Goal: Check status: Check status

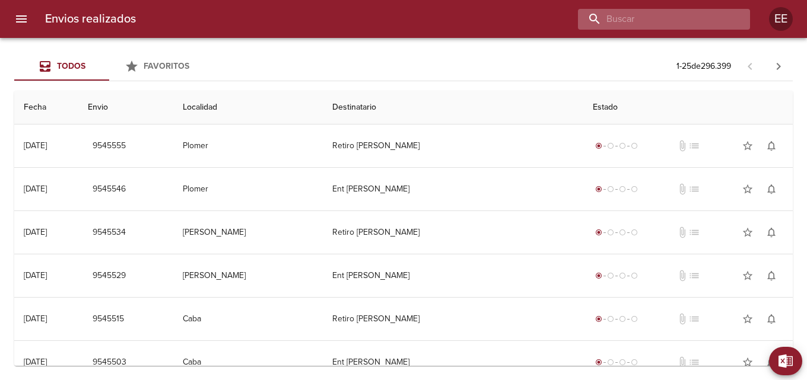
click at [666, 20] on input "buscar" at bounding box center [654, 19] width 152 height 21
type input "VISCONTI MARCELO"
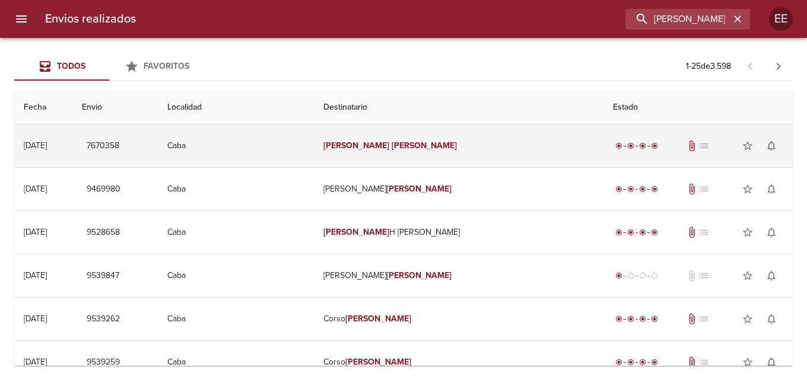
click at [440, 142] on td "Visconti Marcelo" at bounding box center [459, 146] width 290 height 43
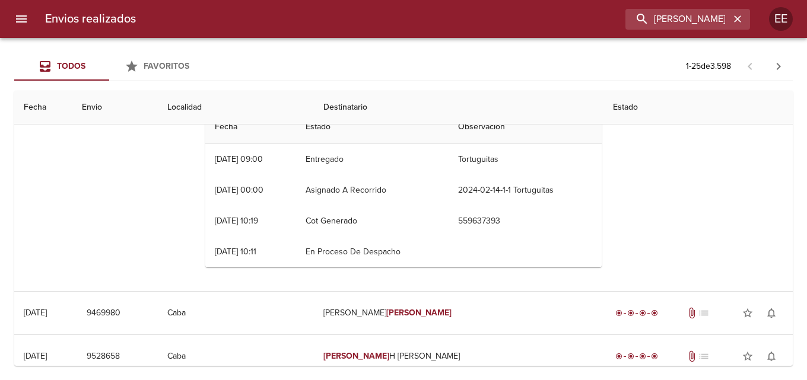
scroll to position [59, 0]
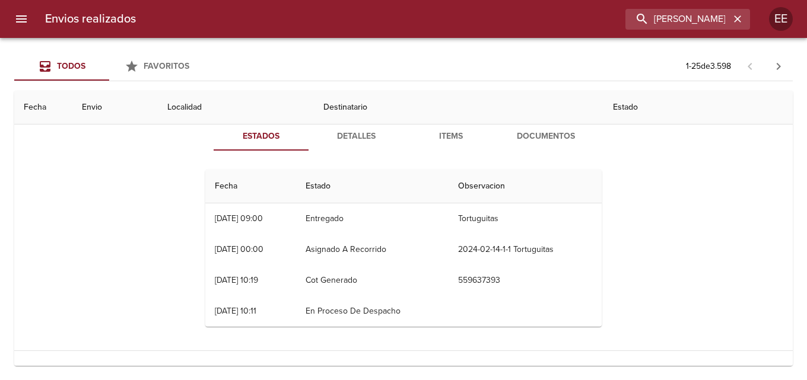
click at [363, 139] on span "Detalles" at bounding box center [356, 136] width 81 height 15
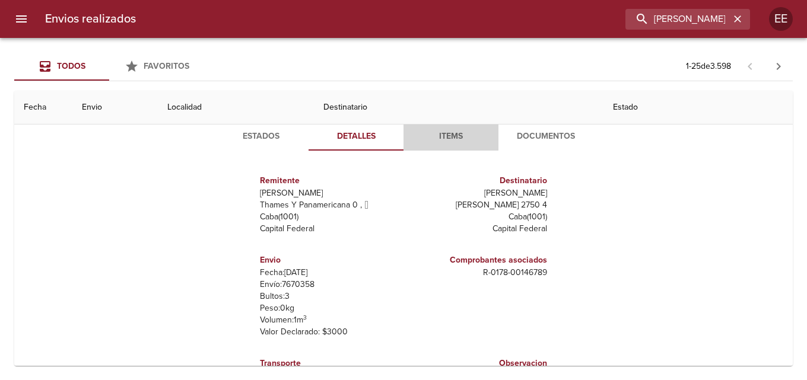
click at [447, 136] on span "Items" at bounding box center [451, 136] width 81 height 15
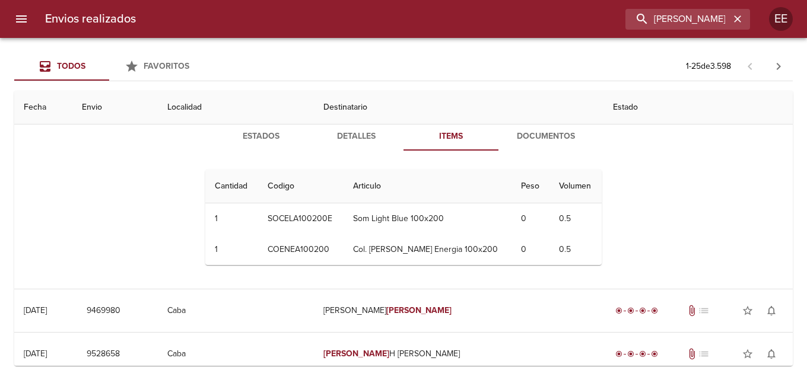
click at [553, 136] on span "Documentos" at bounding box center [546, 136] width 81 height 15
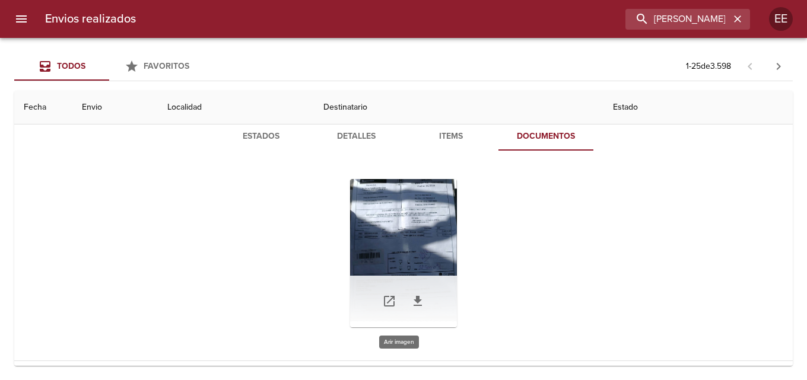
click at [395, 243] on div "Tabla de envíos del cliente" at bounding box center [403, 253] width 107 height 148
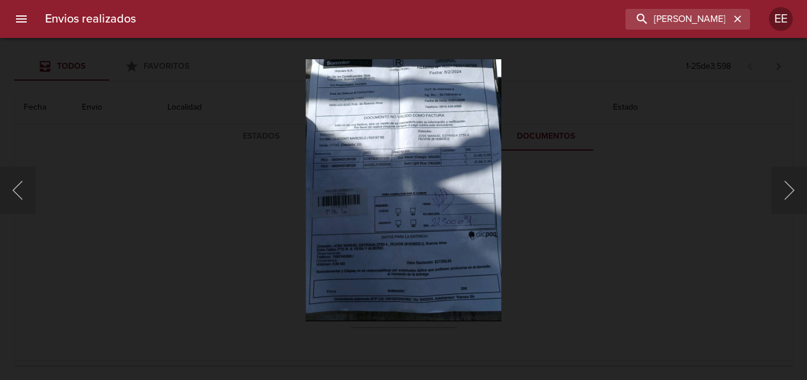
click at [395, 243] on img "Lightbox" at bounding box center [404, 190] width 196 height 262
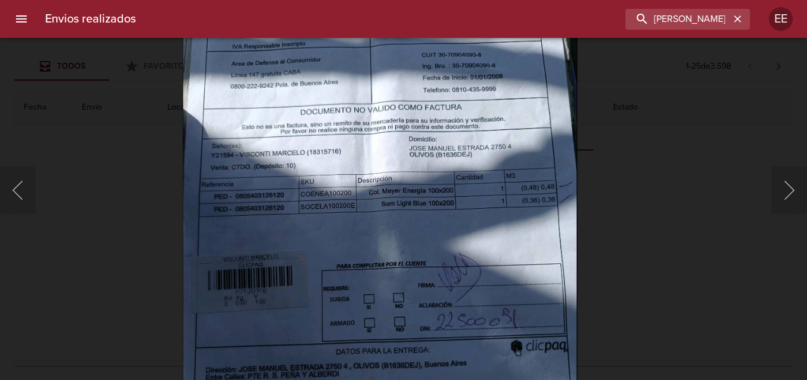
click at [419, 246] on img "Lightbox" at bounding box center [380, 258] width 395 height 526
click at [161, 79] on div "Lightbox" at bounding box center [403, 190] width 807 height 380
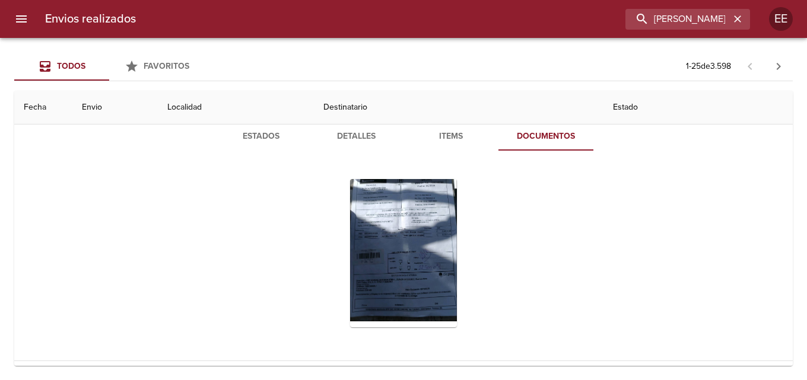
click at [161, 79] on div "Lightbox" at bounding box center [403, 190] width 807 height 380
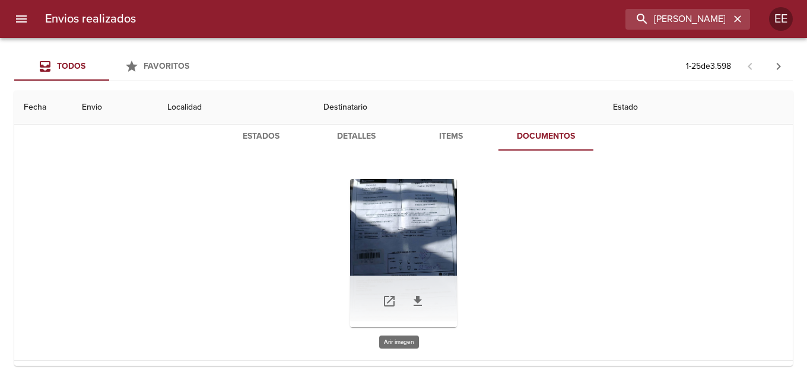
click at [428, 250] on div "Tabla de envíos del cliente" at bounding box center [403, 253] width 107 height 148
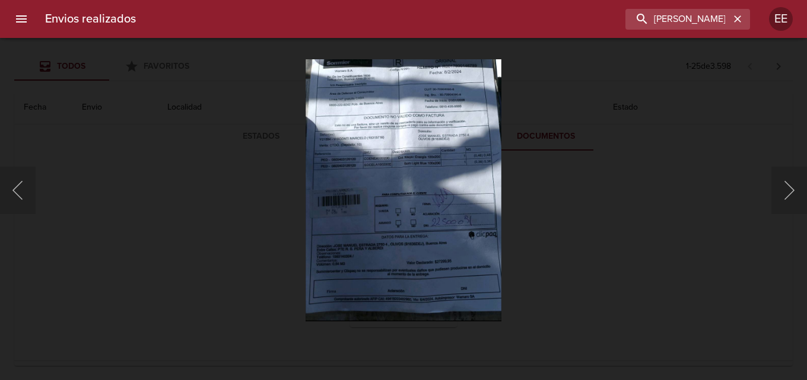
click at [428, 250] on img "Lightbox" at bounding box center [404, 190] width 196 height 262
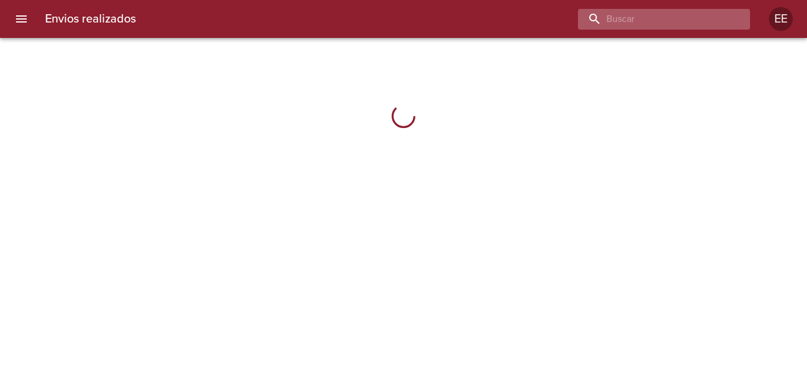
click at [676, 18] on input "buscar" at bounding box center [654, 19] width 152 height 21
type input "BILLORDO JUAN ALEXIS"
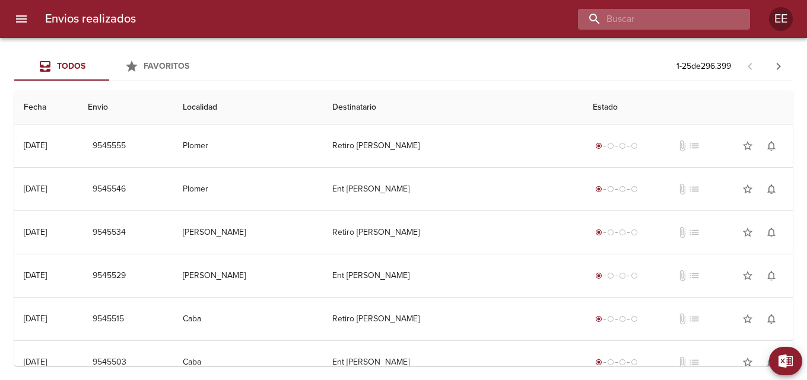
click at [667, 21] on input "buscar" at bounding box center [654, 19] width 152 height 21
click at [596, 21] on input "BILLORDO [PERSON_NAME]" at bounding box center [654, 19] width 152 height 21
type input "BILLORDO [PERSON_NAME]"
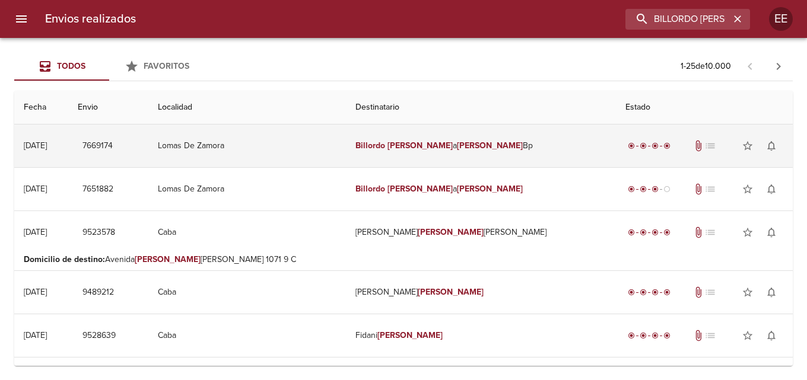
click at [442, 149] on em "Juan" at bounding box center [420, 146] width 66 height 10
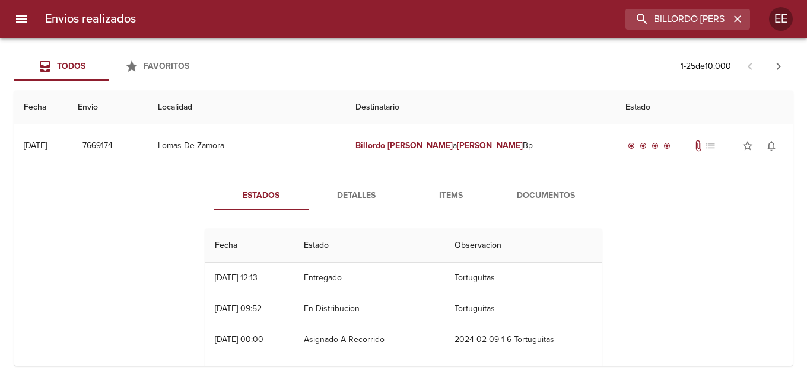
click at [350, 199] on span "Detalles" at bounding box center [356, 196] width 81 height 15
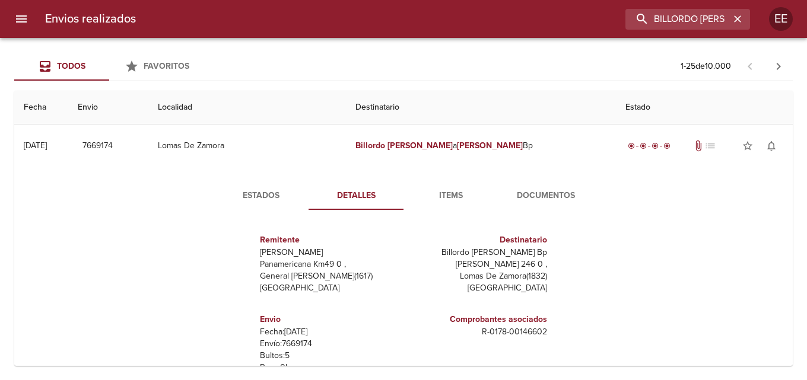
click at [449, 197] on span "Items" at bounding box center [451, 196] width 81 height 15
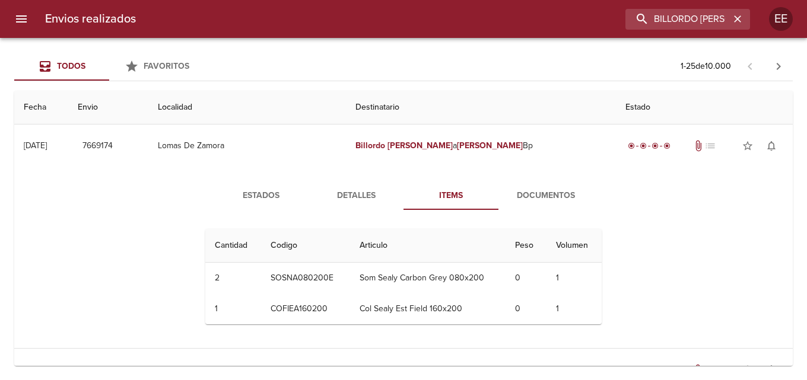
click at [547, 198] on span "Documentos" at bounding box center [546, 196] width 81 height 15
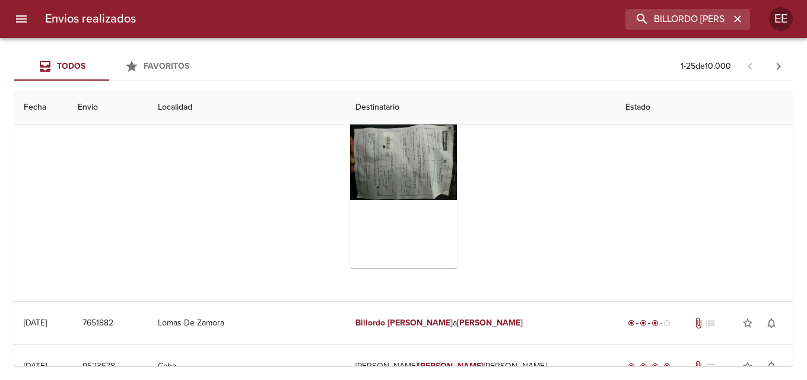
scroll to position [59, 0]
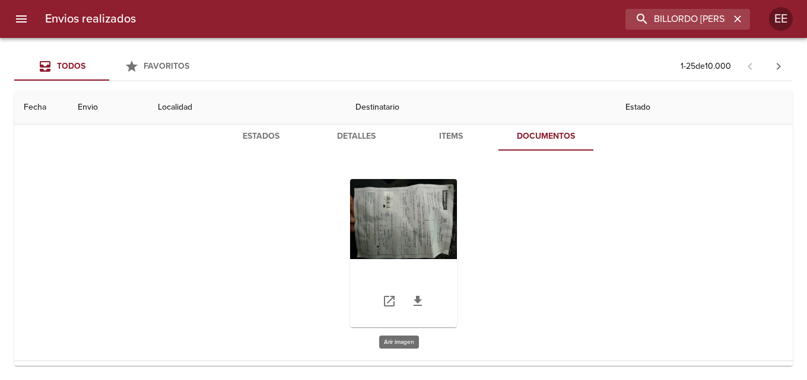
click at [423, 239] on div "Tabla de envíos del cliente" at bounding box center [403, 253] width 107 height 148
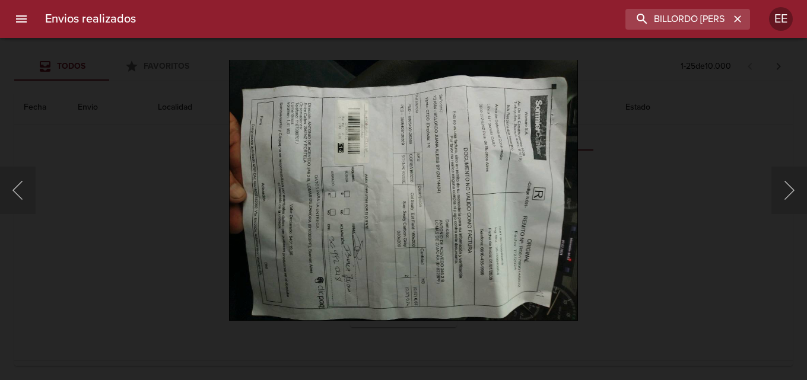
click at [472, 234] on img "Lightbox" at bounding box center [403, 190] width 349 height 262
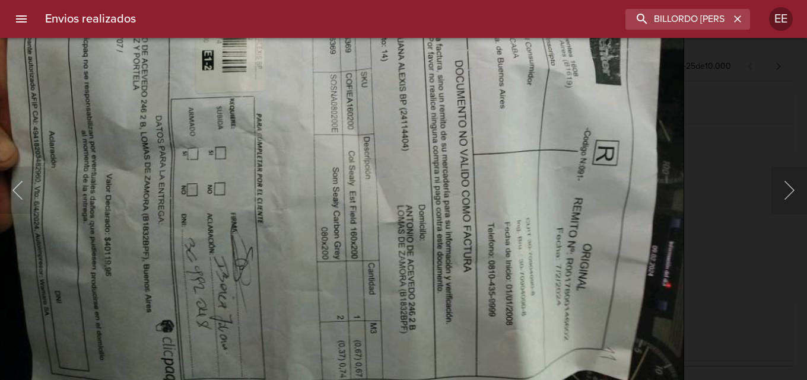
click at [262, 107] on img "Lightbox" at bounding box center [334, 146] width 700 height 526
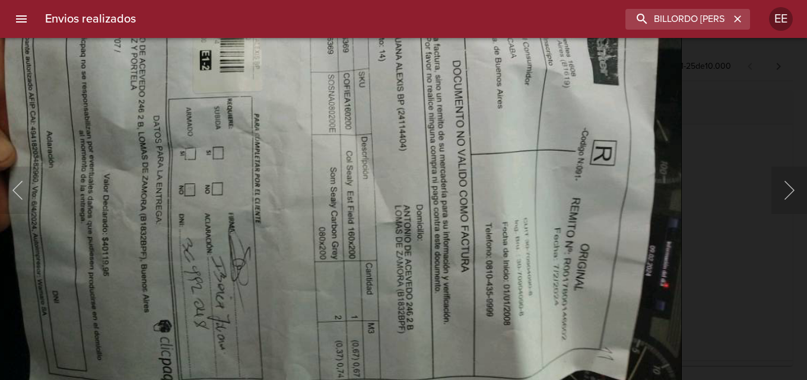
click at [138, 83] on img "Lightbox" at bounding box center [332, 146] width 700 height 526
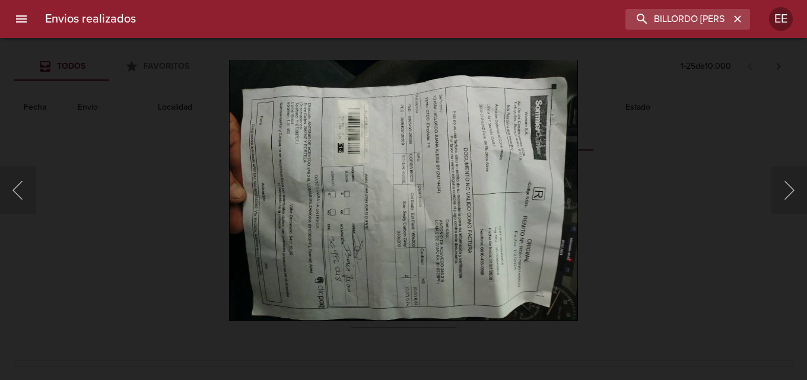
click at [82, 72] on div "Lightbox" at bounding box center [403, 190] width 807 height 380
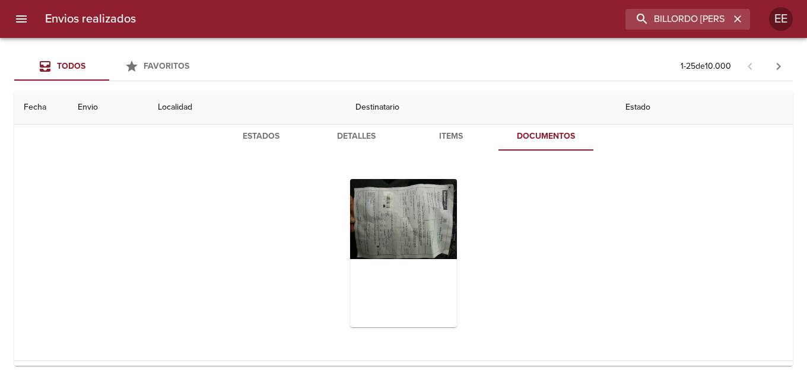
drag, startPoint x: 436, startPoint y: 128, endPoint x: 442, endPoint y: 136, distance: 10.6
click at [436, 129] on button "Items" at bounding box center [451, 136] width 95 height 28
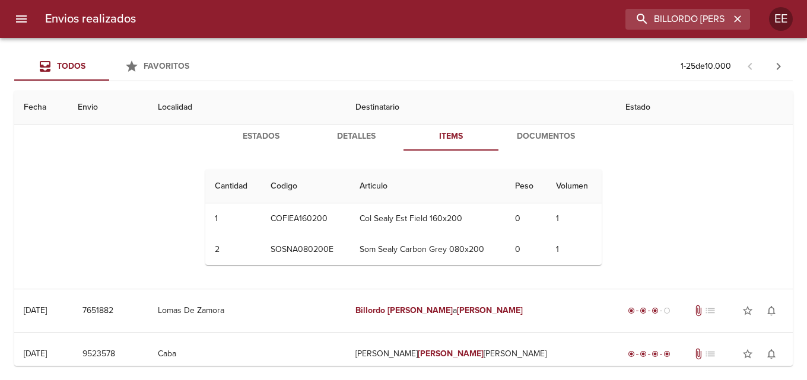
click at [358, 132] on span "Detalles" at bounding box center [356, 136] width 81 height 15
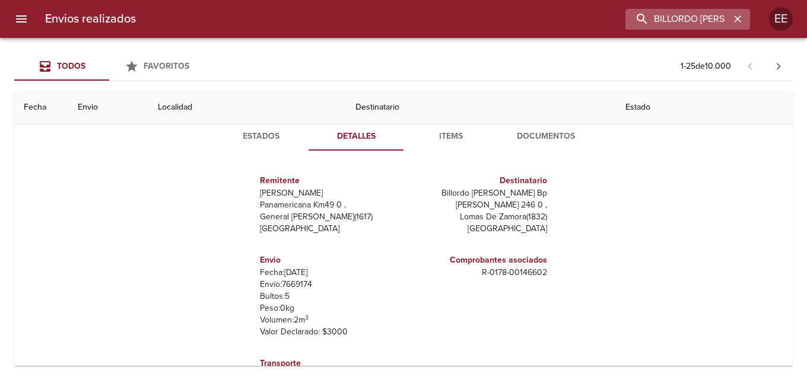
click at [728, 17] on div "BILLORDO JUAN ALEXIS" at bounding box center [687, 19] width 125 height 21
click at [732, 18] on button "button" at bounding box center [737, 18] width 15 height 15
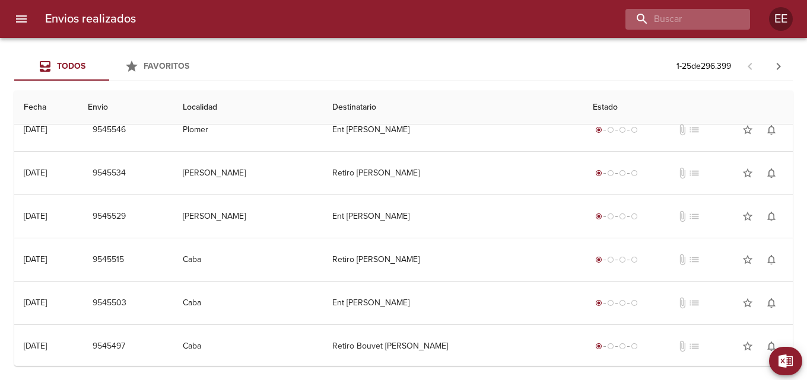
scroll to position [0, 0]
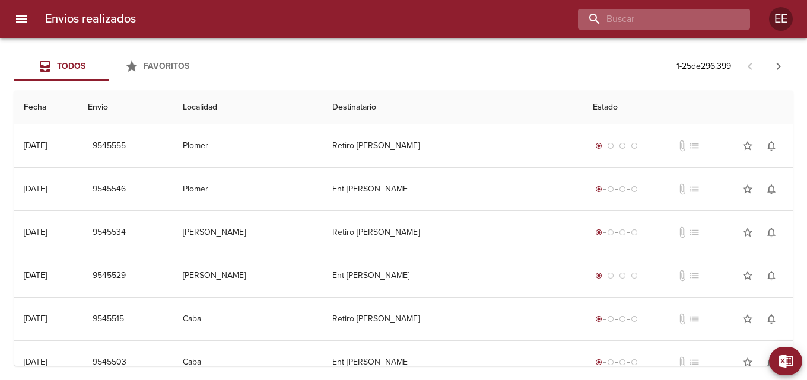
click at [681, 18] on input "buscar" at bounding box center [654, 19] width 152 height 21
type input "DEIRA DOLORES"
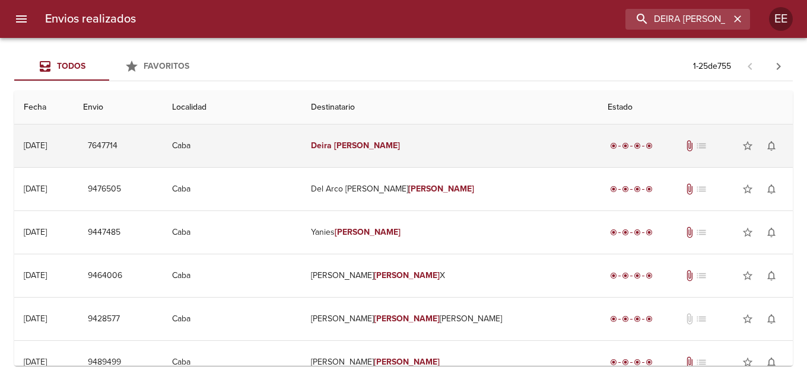
click at [455, 147] on td "Deira Dolores" at bounding box center [449, 146] width 297 height 43
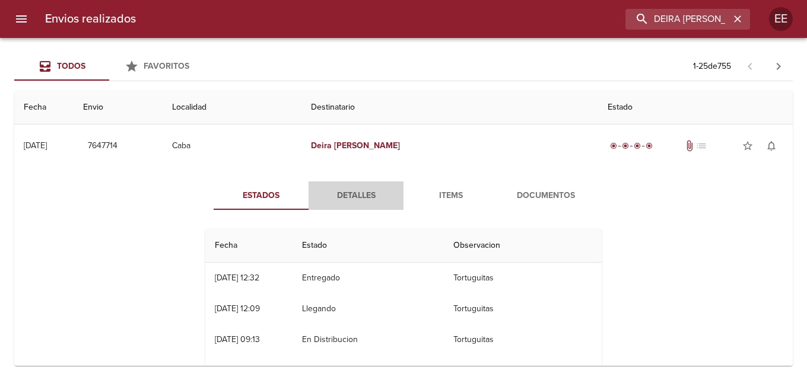
click at [361, 203] on span "Detalles" at bounding box center [356, 196] width 81 height 15
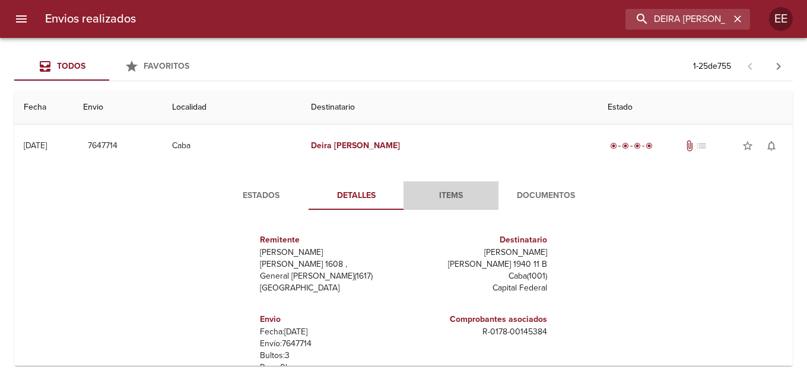
click at [452, 201] on span "Items" at bounding box center [451, 196] width 81 height 15
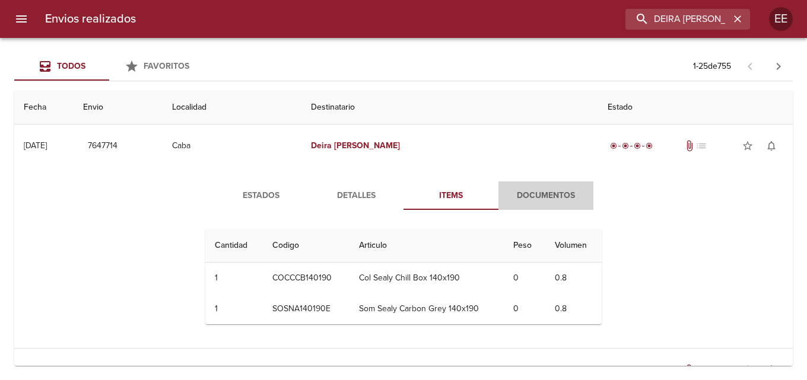
click at [531, 196] on span "Documentos" at bounding box center [546, 196] width 81 height 15
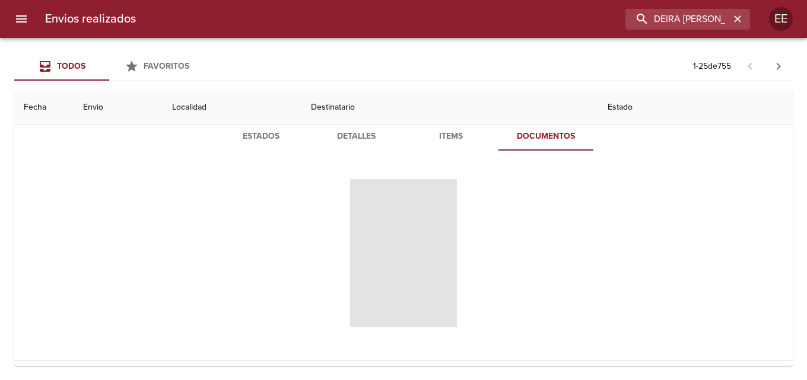
scroll to position [119, 0]
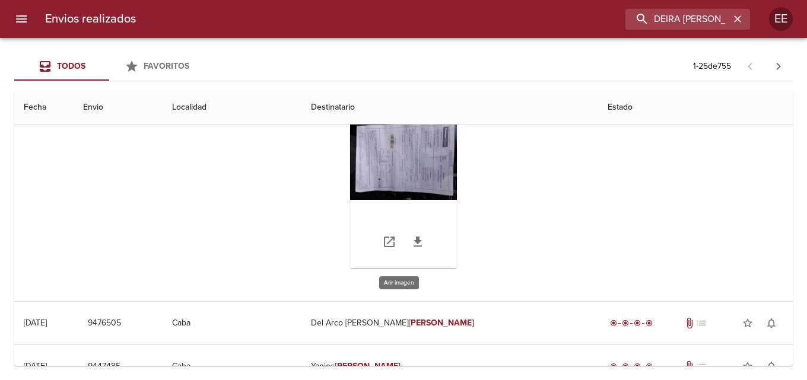
click at [418, 167] on div "Tabla de envíos del cliente" at bounding box center [403, 194] width 107 height 148
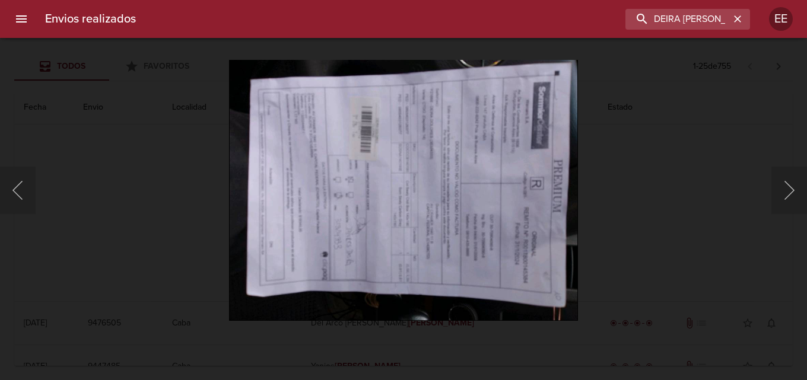
click at [418, 167] on img "Lightbox" at bounding box center [403, 190] width 349 height 262
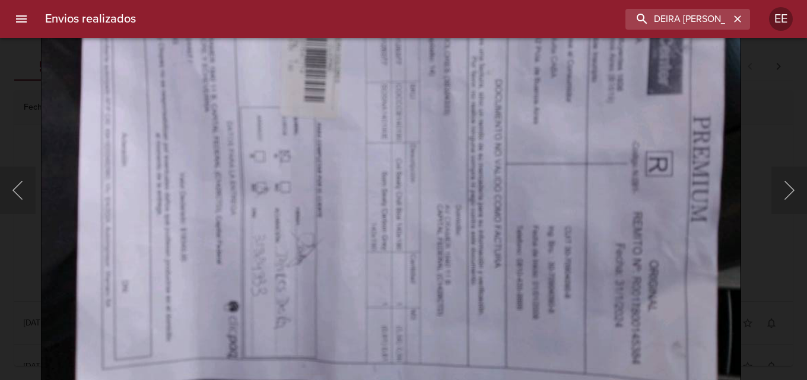
click at [386, 150] on img "Lightbox" at bounding box center [391, 178] width 700 height 526
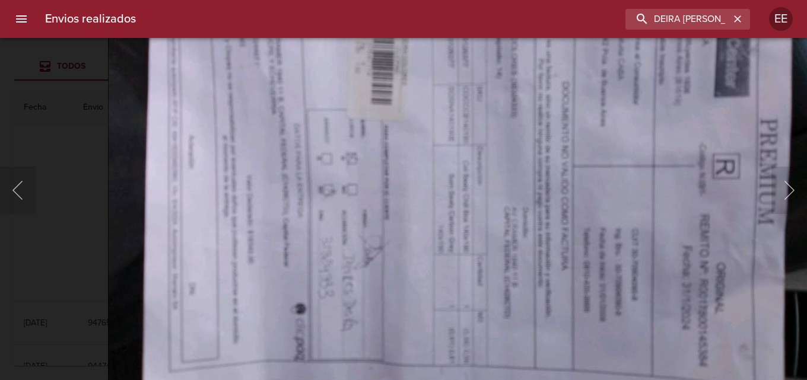
click at [509, 171] on img "Lightbox" at bounding box center [458, 180] width 700 height 526
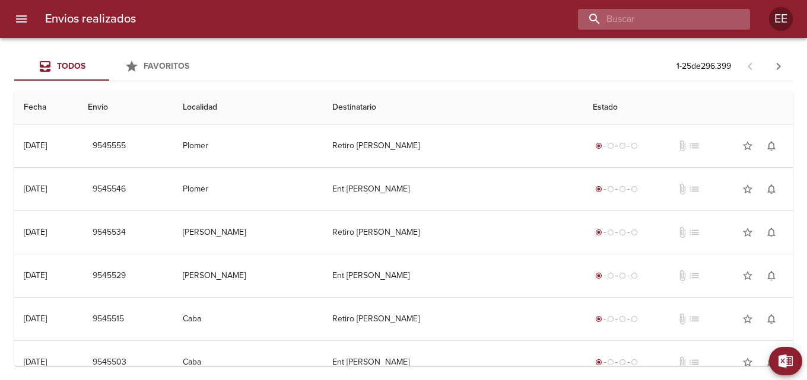
click at [665, 18] on input "buscar" at bounding box center [654, 19] width 152 height 21
type input "[PERSON_NAME] [PERSON_NAME]"
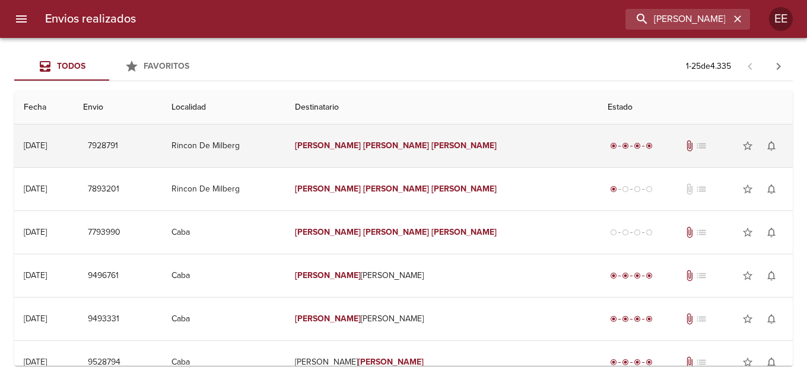
click at [431, 150] on em "[PERSON_NAME]" at bounding box center [464, 146] width 66 height 10
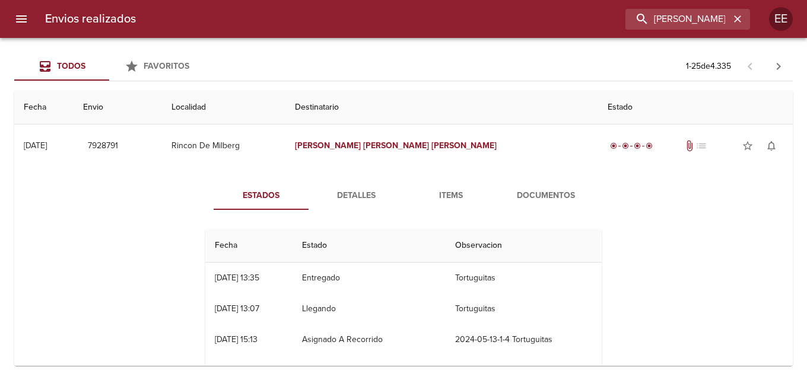
scroll to position [59, 0]
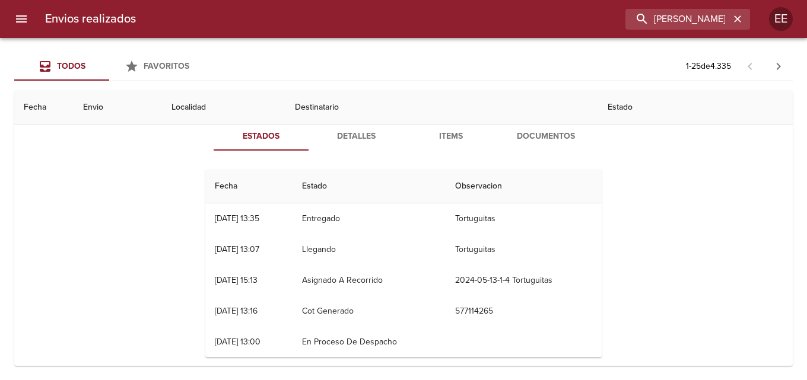
click at [345, 141] on span "Detalles" at bounding box center [356, 136] width 81 height 15
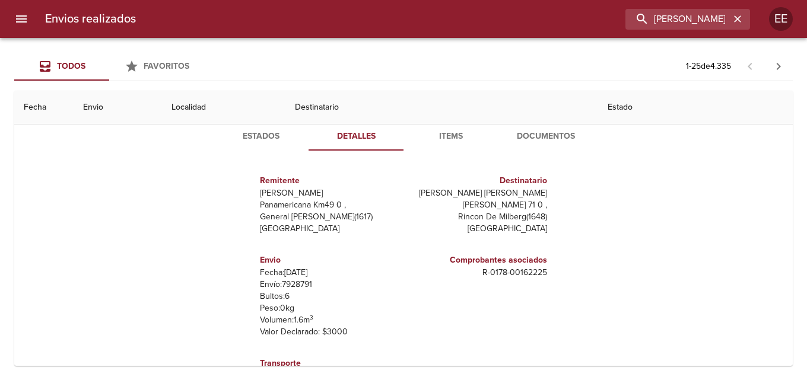
click at [450, 139] on span "Items" at bounding box center [451, 136] width 81 height 15
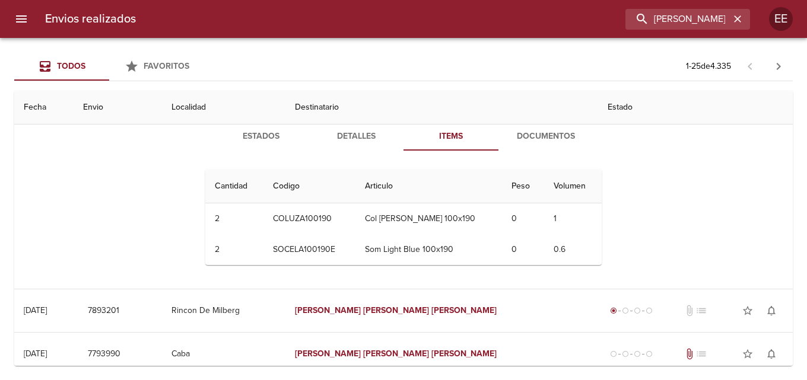
click at [540, 139] on span "Documentos" at bounding box center [546, 136] width 81 height 15
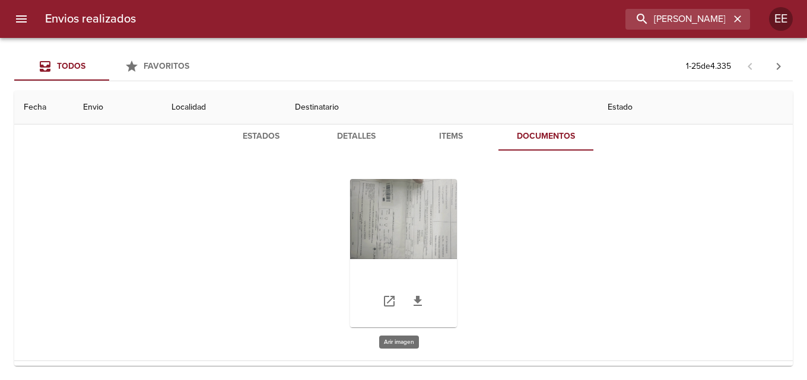
click at [410, 227] on div "Tabla de envíos del cliente" at bounding box center [403, 253] width 107 height 148
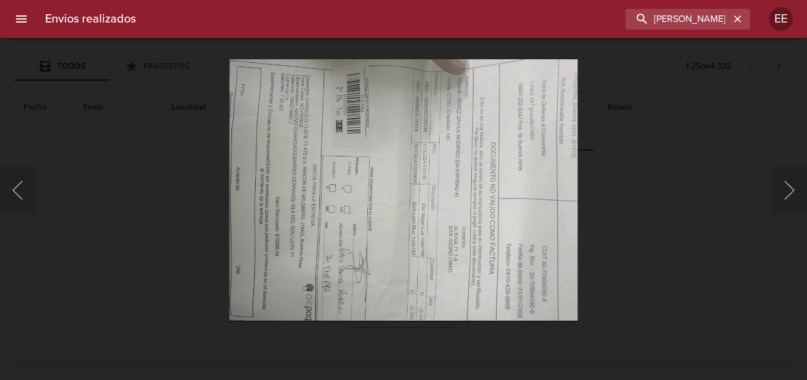
click at [410, 227] on img "Lightbox" at bounding box center [403, 190] width 349 height 262
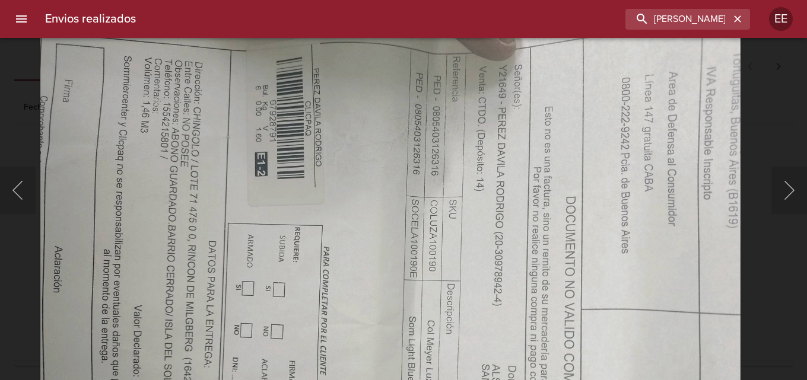
click at [355, 298] on img "Lightbox" at bounding box center [390, 293] width 701 height 526
